Goal: Find specific page/section: Find specific page/section

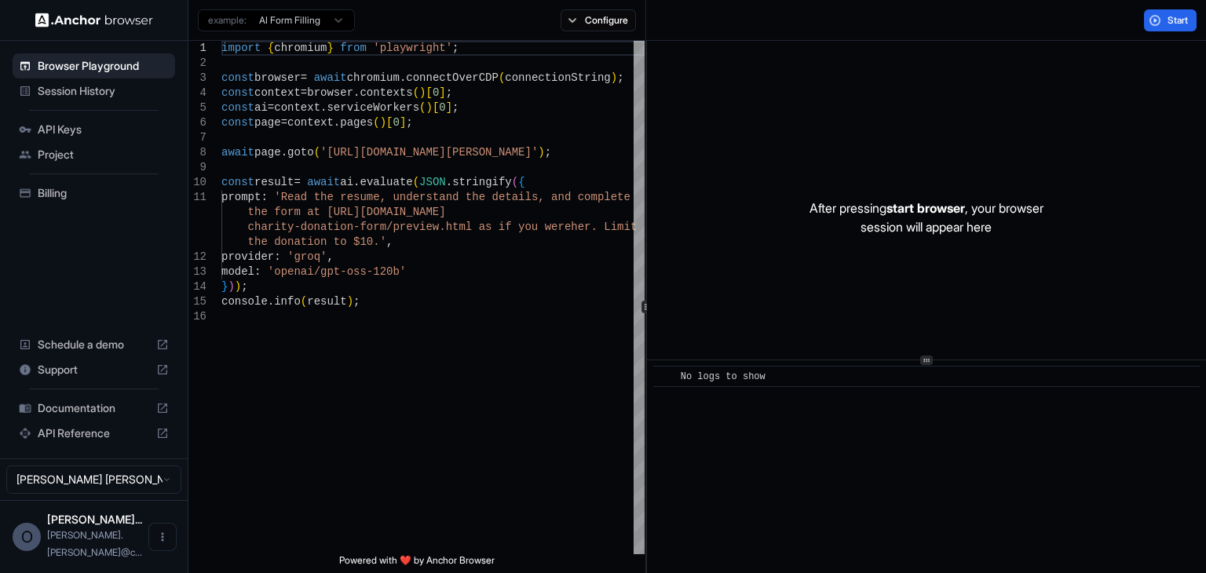
click at [101, 97] on span "Session History" at bounding box center [103, 91] width 131 height 16
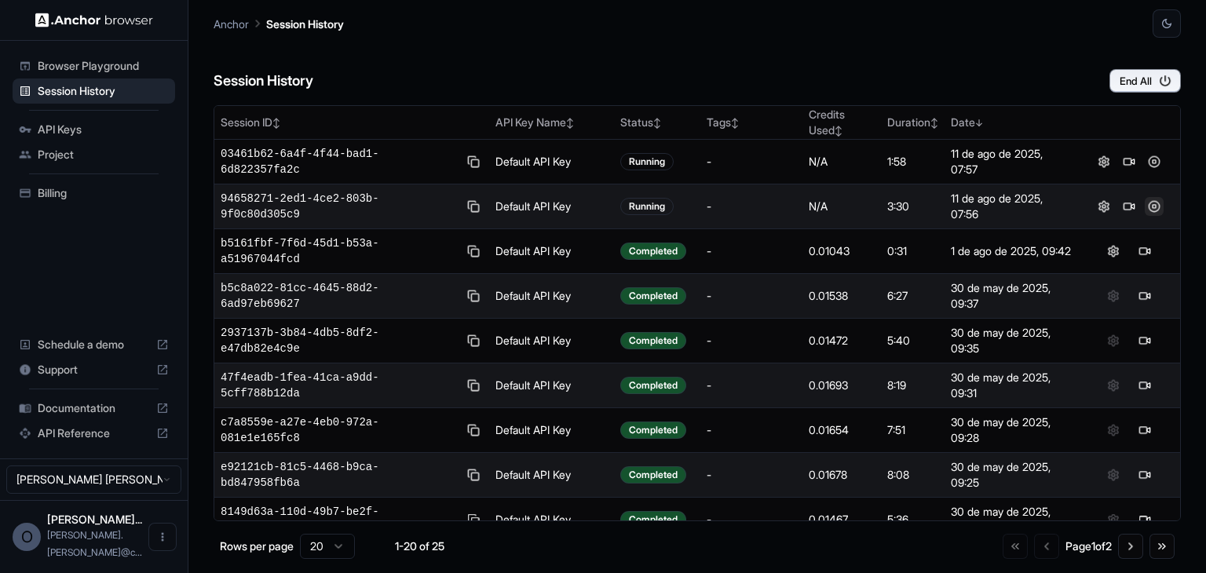
click at [1145, 208] on button at bounding box center [1154, 206] width 19 height 19
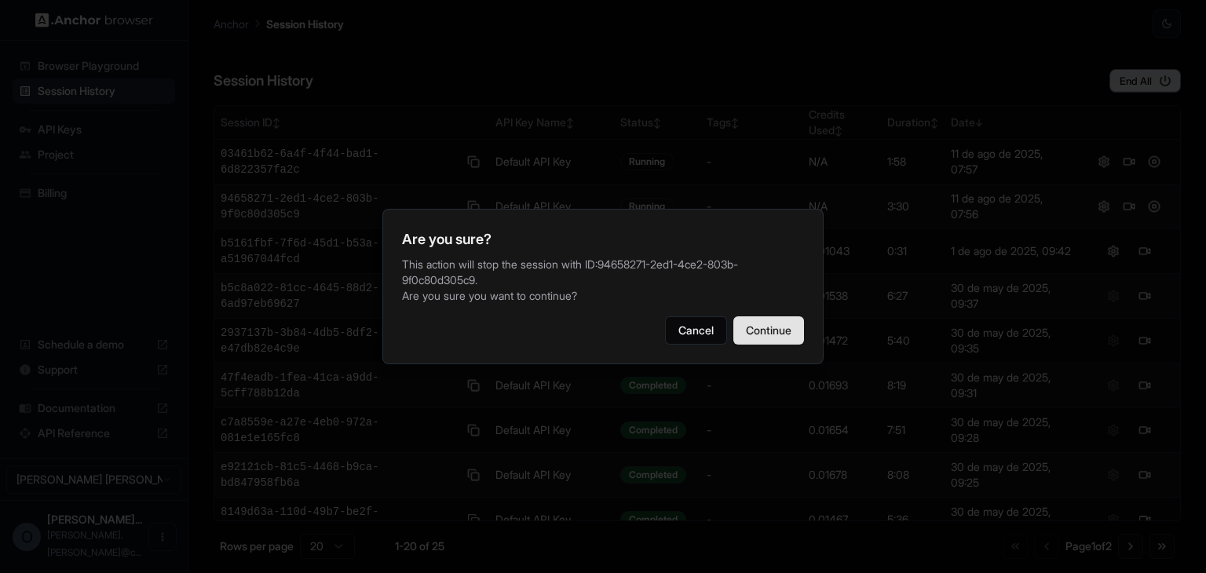
click at [769, 334] on button "Continue" at bounding box center [768, 330] width 71 height 28
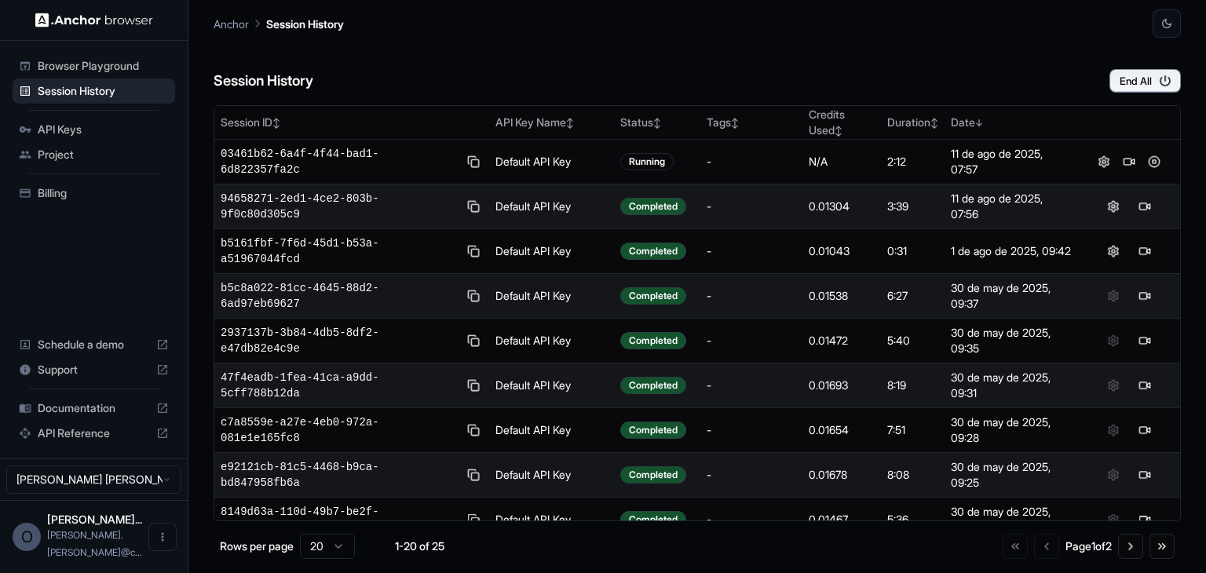
click at [1146, 203] on div at bounding box center [1129, 206] width 90 height 19
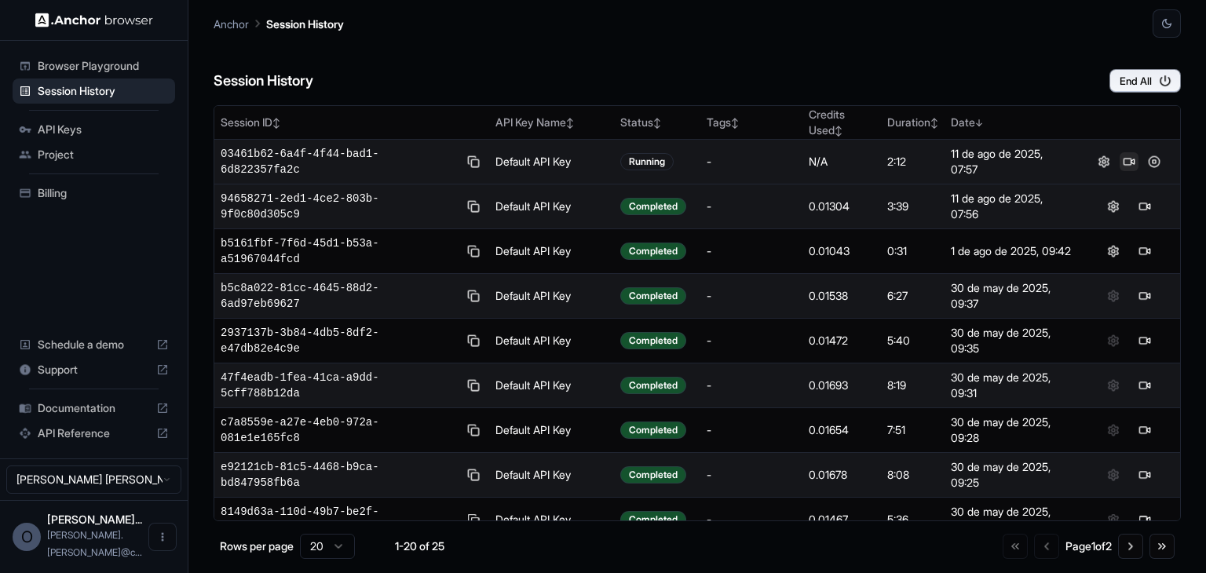
click at [1120, 164] on button at bounding box center [1129, 161] width 19 height 19
click at [88, 416] on span "Documentation" at bounding box center [94, 408] width 112 height 16
click at [1147, 161] on button at bounding box center [1154, 161] width 19 height 19
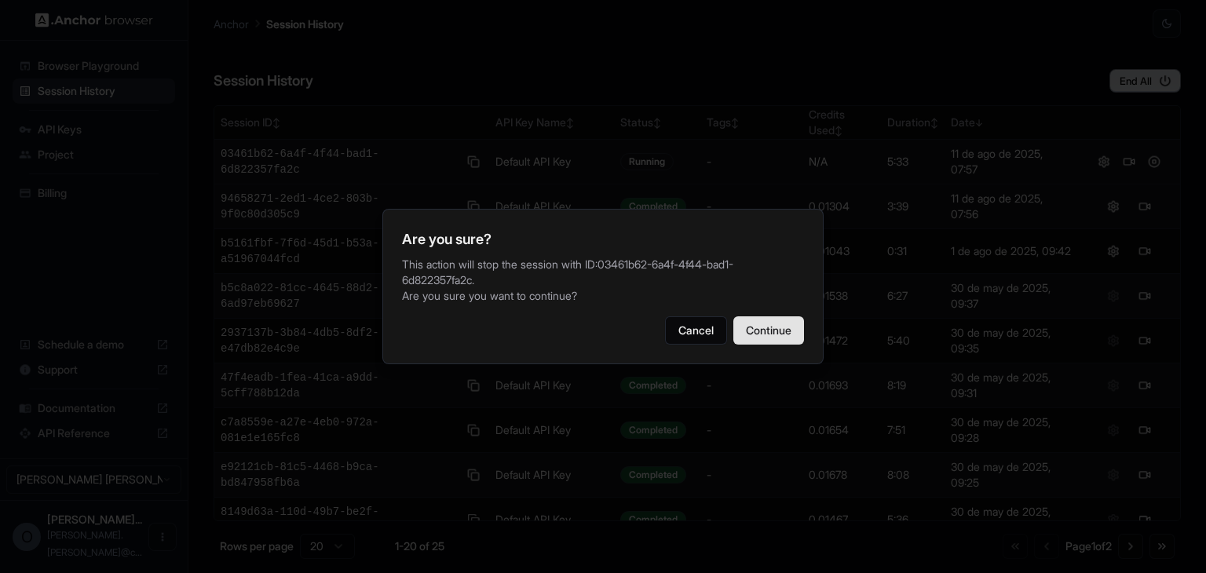
click at [764, 338] on button "Continue" at bounding box center [768, 330] width 71 height 28
